Goal: Transaction & Acquisition: Purchase product/service

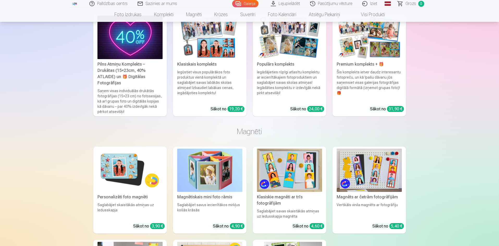
scroll to position [3621, 0]
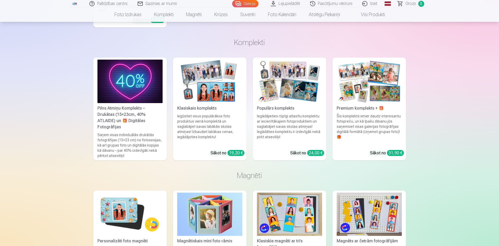
click at [140, 111] on div "Pilns Atmiņu Komplekts – Drukātas (15×23cm, 40% ATLAIDE) un 🎁 Digitālas Fotogrā…" at bounding box center [129, 117] width 69 height 25
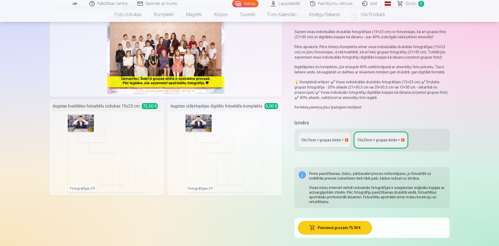
scroll to position [52, 0]
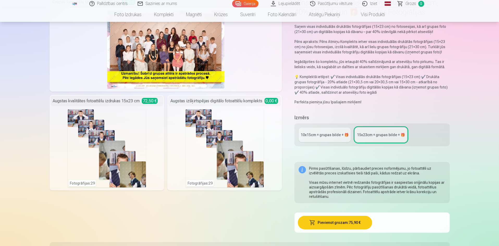
click at [329, 135] on div "10x15сm + grupas bilde + 🎁" at bounding box center [325, 134] width 48 height 5
